Goal: Book appointment/travel/reservation

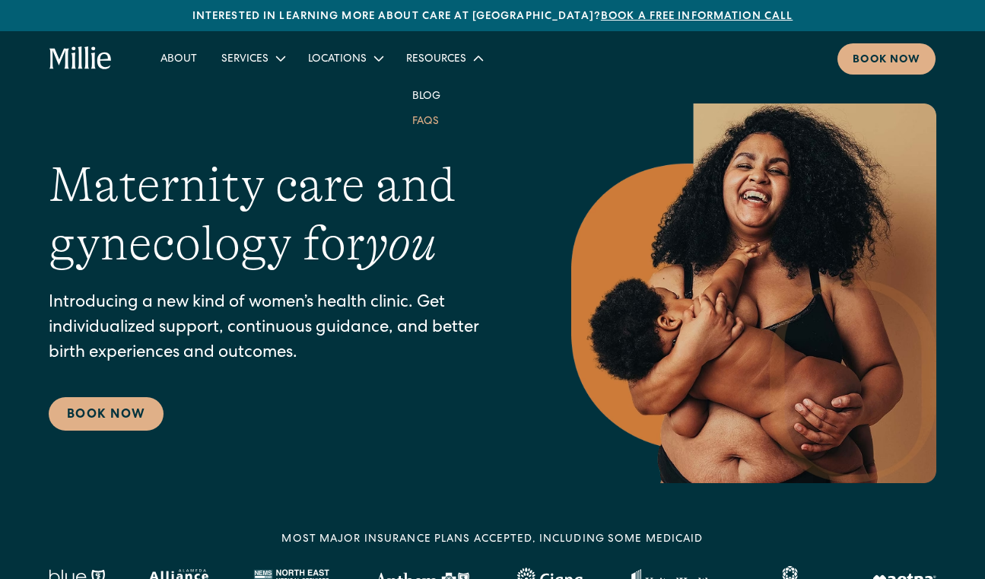
click at [416, 120] on link "FAQs" at bounding box center [425, 120] width 51 height 25
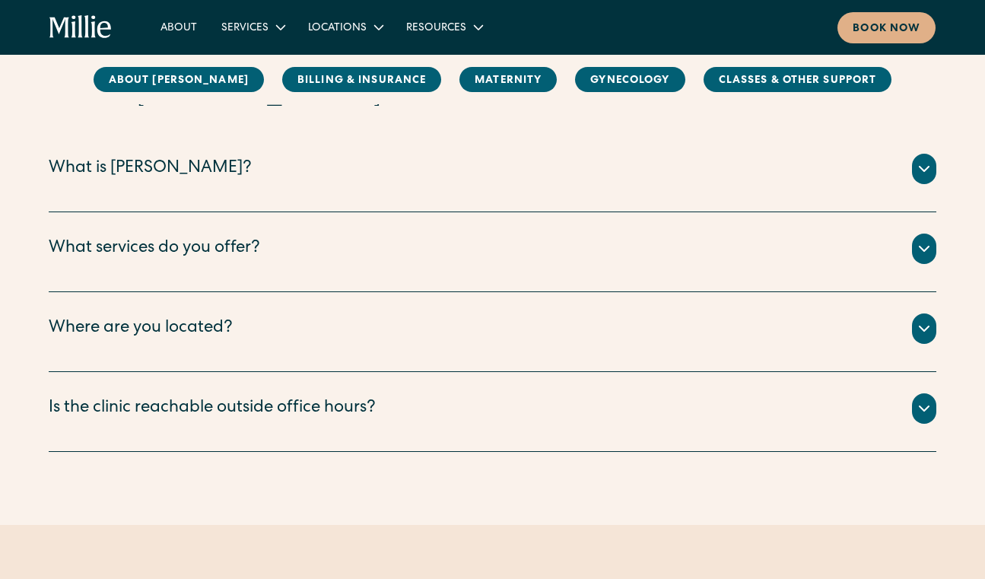
scroll to position [237, 0]
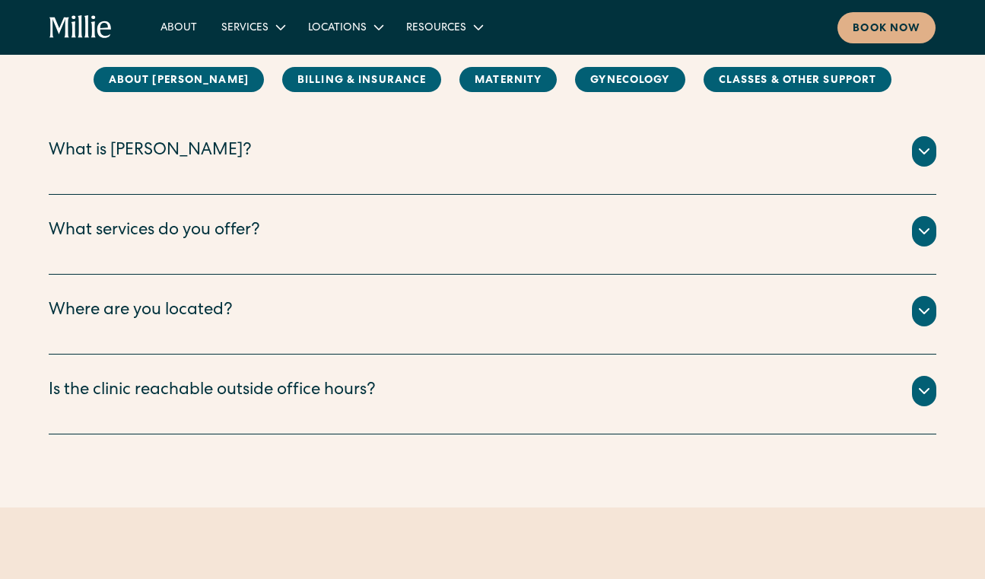
click at [183, 347] on div "Where are you located? We have two locations: Berkeley and South Bay. ‍ Our Ber…" at bounding box center [493, 315] width 888 height 80
click at [212, 321] on div "Where are you located?" at bounding box center [141, 311] width 184 height 25
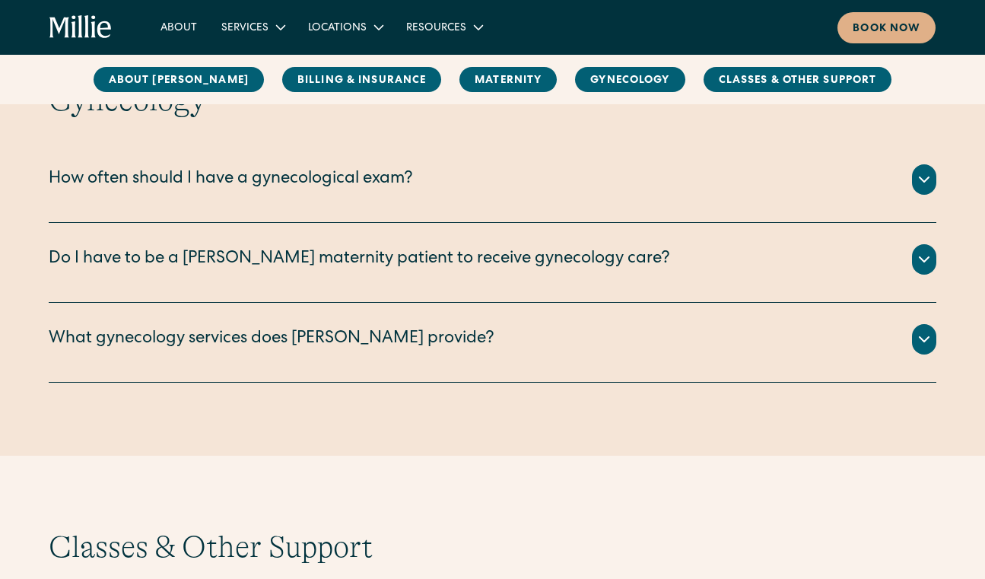
scroll to position [2347, 0]
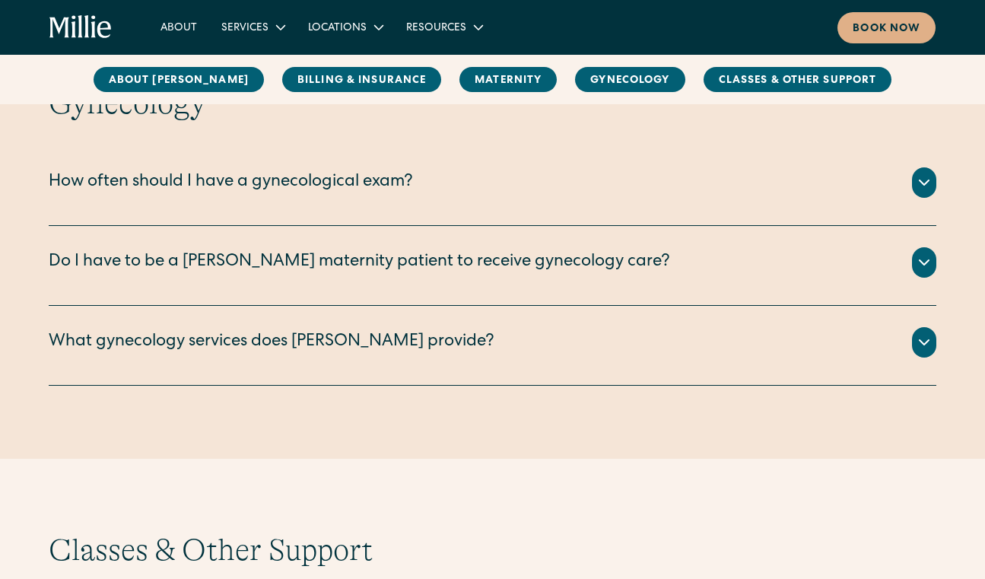
click at [264, 254] on div "Do I have to be a Millie maternity patient to receive gynecology care?" at bounding box center [359, 262] width 621 height 25
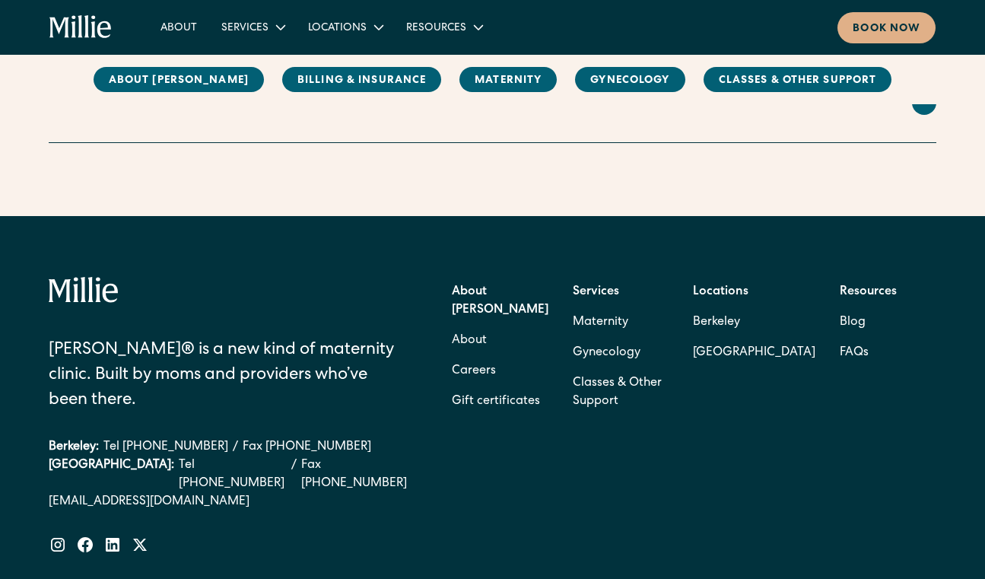
scroll to position [3078, 0]
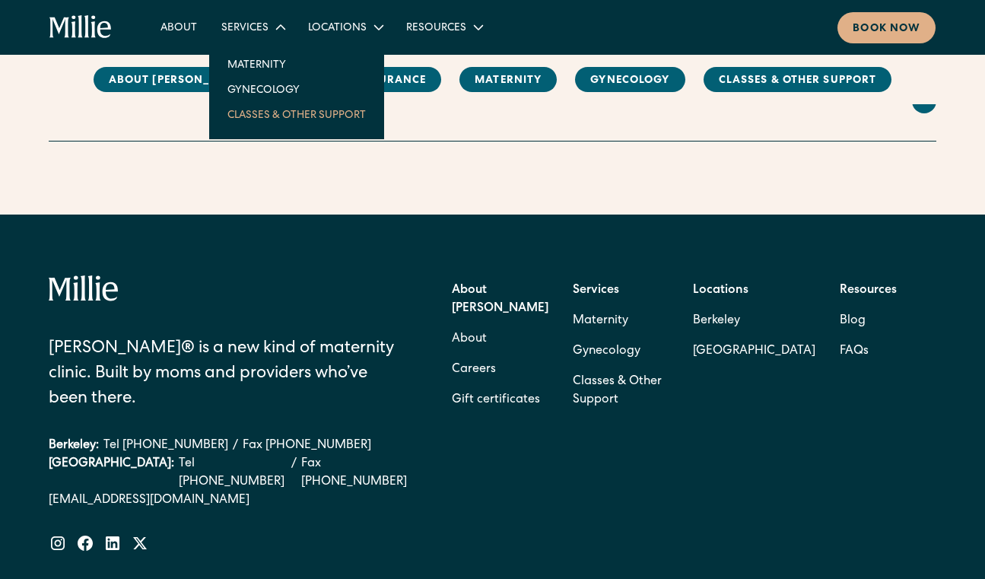
click at [234, 120] on link "Classes & Other Support" at bounding box center [296, 114] width 163 height 25
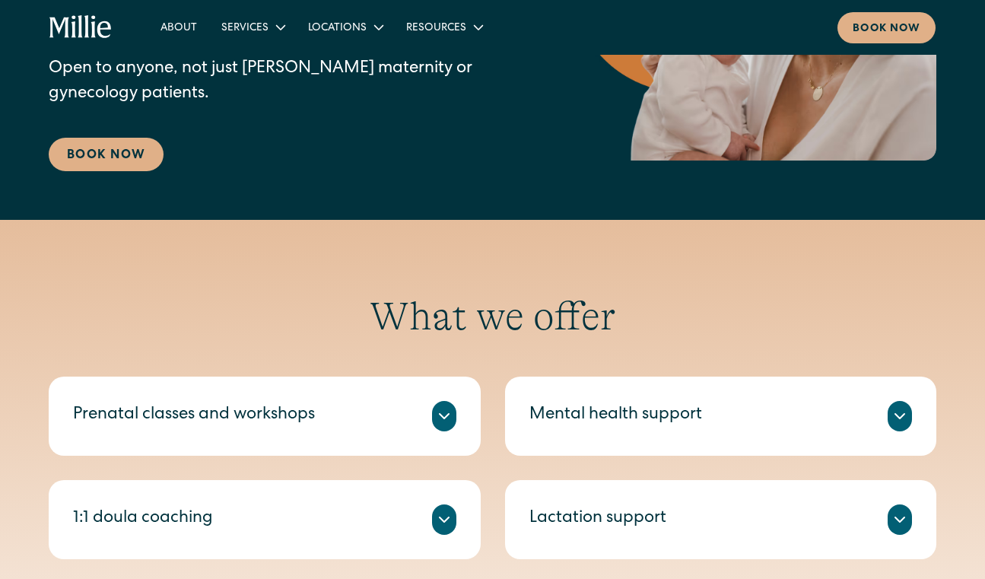
scroll to position [279, 0]
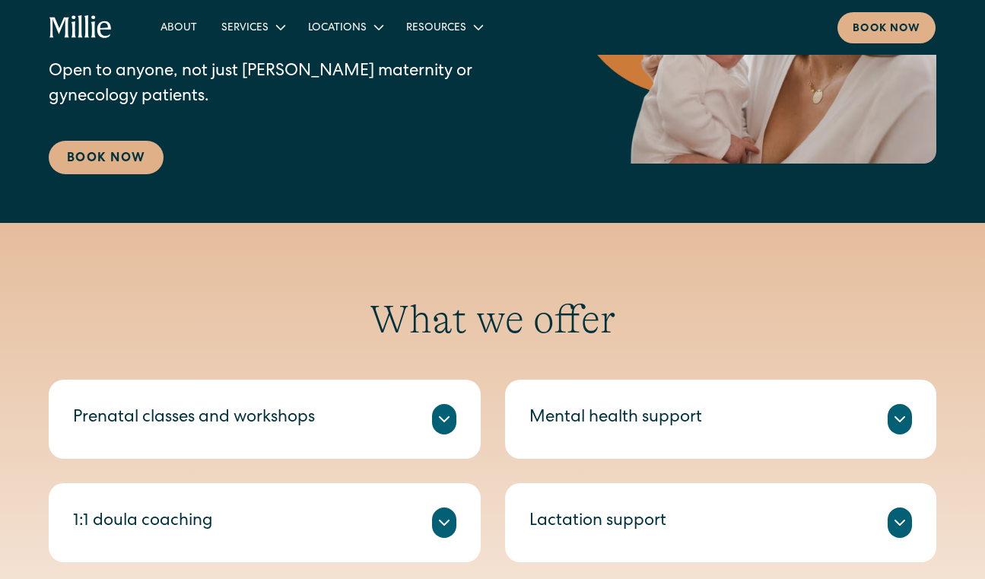
click at [107, 158] on link "Book Now" at bounding box center [106, 157] width 115 height 33
click at [246, 62] on link "Maternity" at bounding box center [296, 64] width 163 height 25
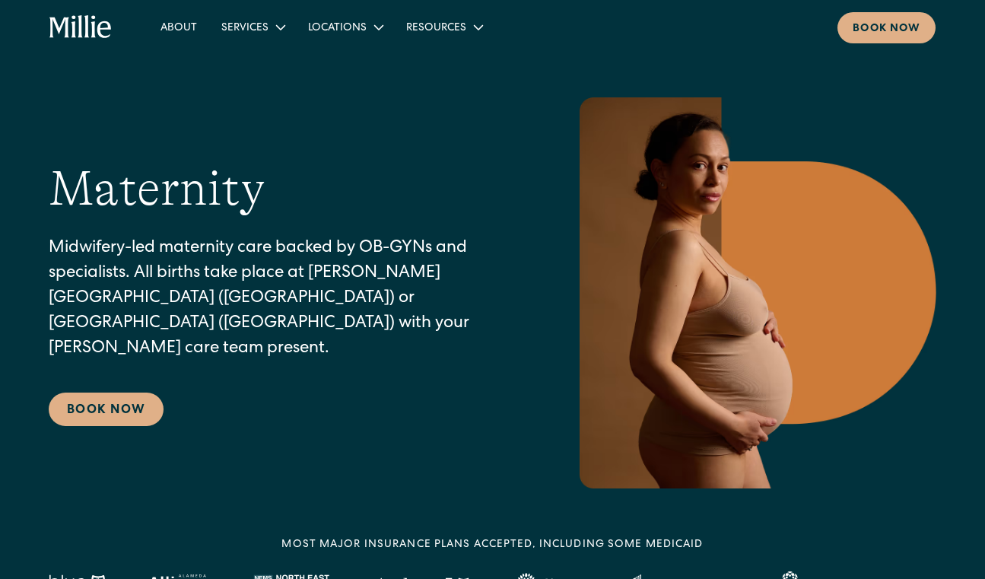
scroll to position [17, 0]
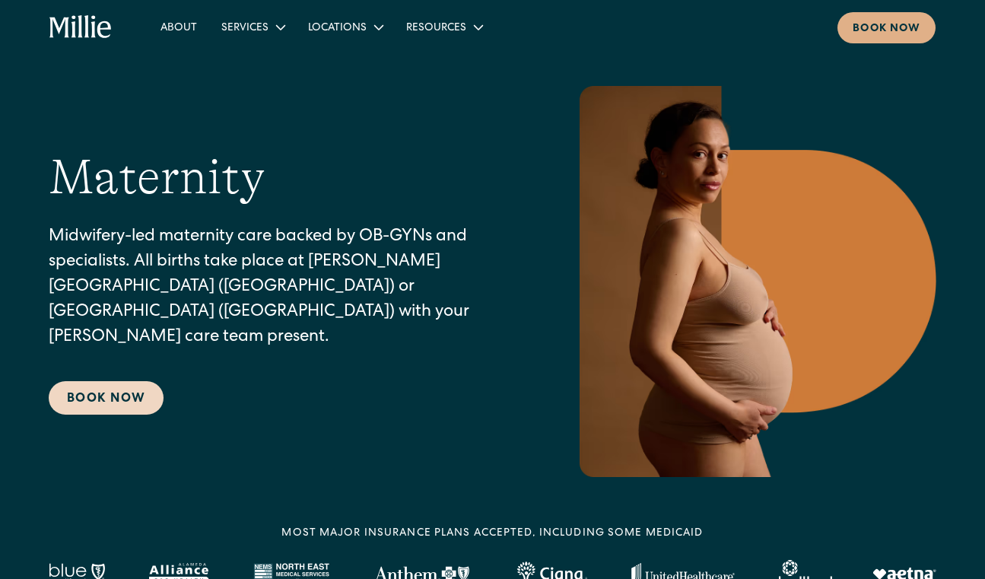
click at [124, 381] on link "Book Now" at bounding box center [106, 397] width 115 height 33
click at [169, 33] on link "About" at bounding box center [178, 26] width 61 height 25
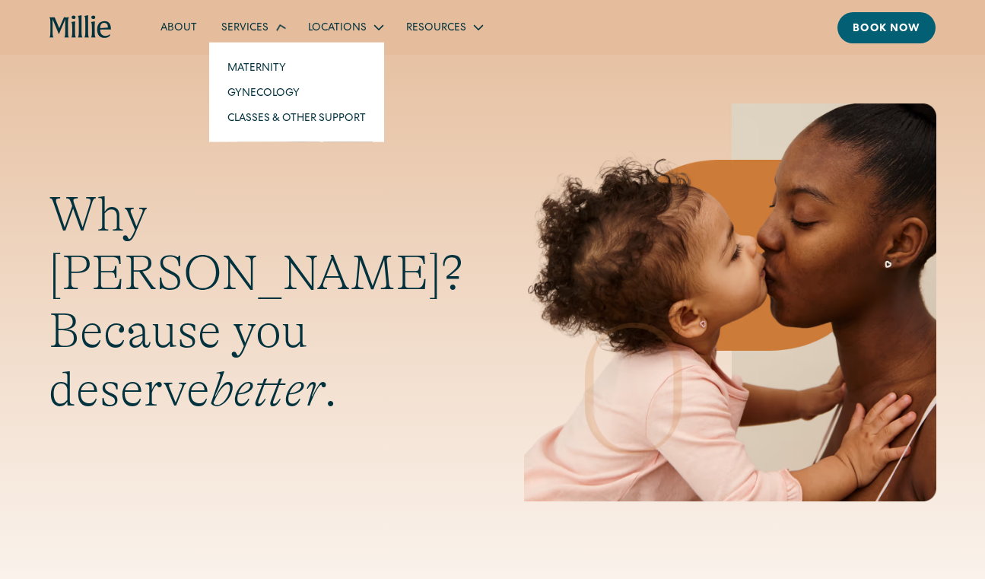
click at [281, 32] on icon at bounding box center [280, 27] width 22 height 22
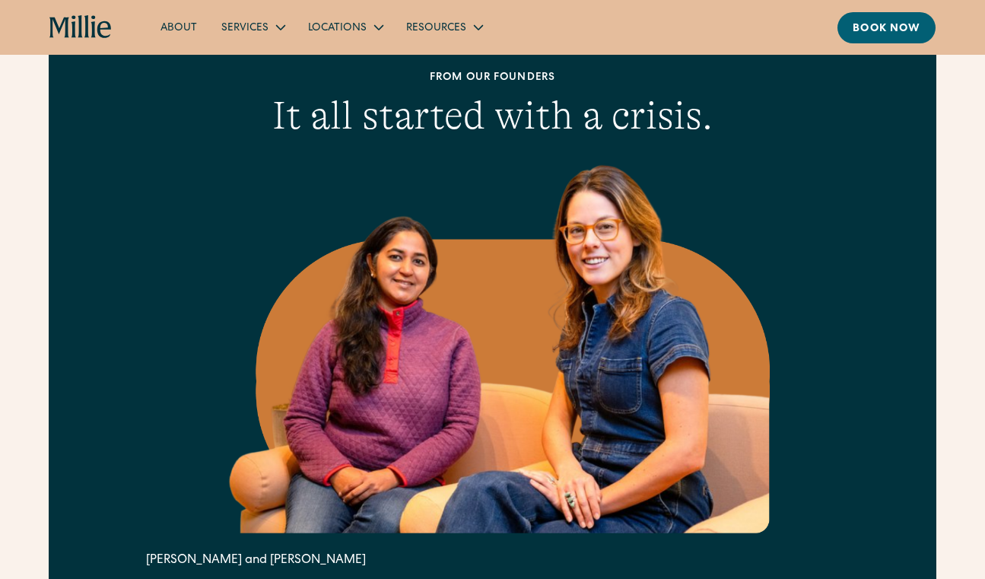
scroll to position [596, 0]
